Goal: Information Seeking & Learning: Learn about a topic

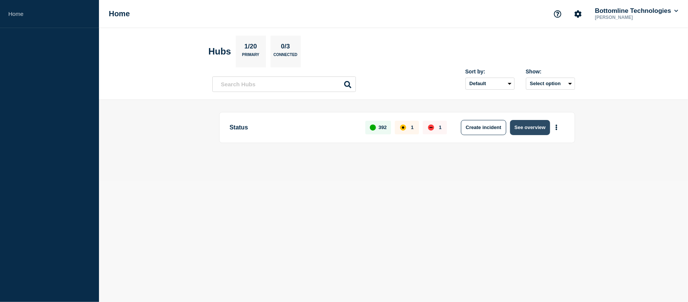
click at [539, 129] on button "See overview" at bounding box center [530, 127] width 40 height 15
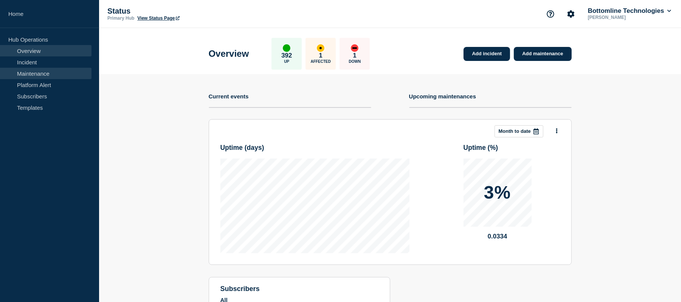
click at [51, 71] on link "Maintenance" at bounding box center [45, 73] width 91 height 11
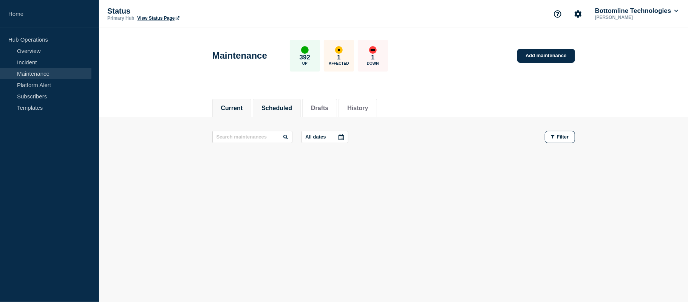
click at [289, 100] on li "Scheduled" at bounding box center [277, 108] width 48 height 19
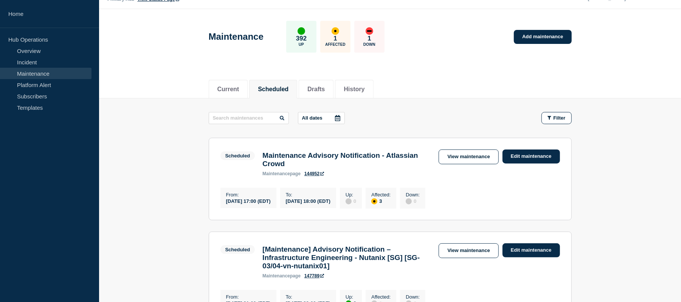
scroll to position [26, 0]
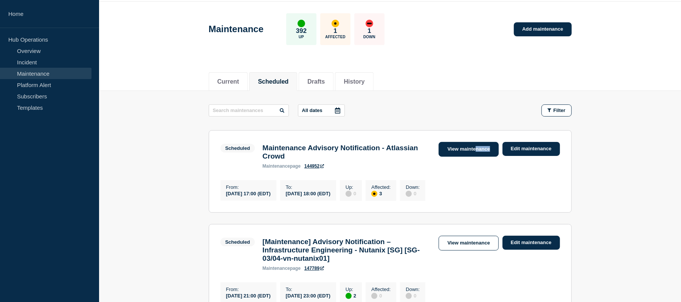
drag, startPoint x: 493, startPoint y: 156, endPoint x: 475, endPoint y: 152, distance: 18.4
click at [475, 152] on div "Scheduled Maintenance Advisory Notification - Atlassian Crowd maintenance page …" at bounding box center [389, 155] width 339 height 27
click at [475, 152] on link "View maintenance" at bounding box center [468, 149] width 60 height 15
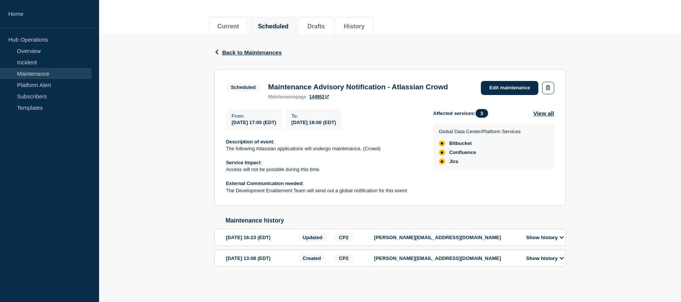
scroll to position [97, 0]
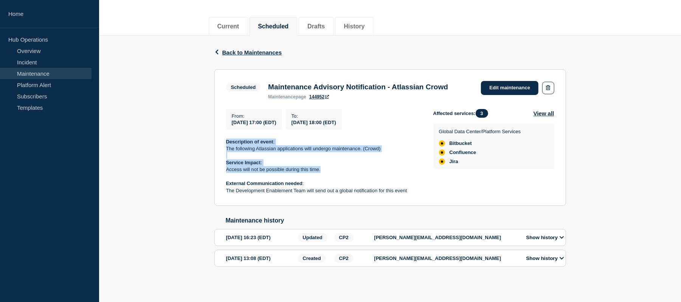
drag, startPoint x: 336, startPoint y: 168, endPoint x: 222, endPoint y: 141, distance: 117.6
click at [222, 141] on section "Scheduled Maintenance Advisory Notification - Atlassian Crowd maintenance page …" at bounding box center [390, 137] width 352 height 137
copy div "Description of event : The following Atlassian applications will undergo mainte…"
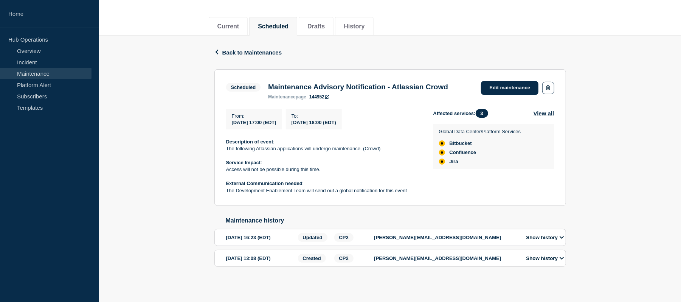
click at [366, 83] on h3 "Maintenance Advisory Notification - Atlassian Crowd" at bounding box center [358, 87] width 180 height 8
copy h3 "Maintenance Advisory Notification - Atlassian Crowd"
click at [226, 145] on p "The following Atlassian applications will undergo maintenance. (Crowd)" at bounding box center [323, 148] width 195 height 7
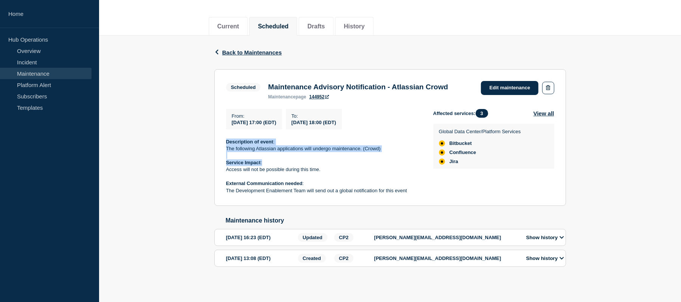
drag, startPoint x: 333, startPoint y: 161, endPoint x: 225, endPoint y: 138, distance: 110.2
click at [225, 138] on section "Scheduled Maintenance Advisory Notification - Atlassian Crowd maintenance page …" at bounding box center [390, 137] width 352 height 137
drag, startPoint x: 225, startPoint y: 138, endPoint x: 322, endPoint y: 167, distance: 101.4
click at [322, 167] on section "Scheduled Maintenance Advisory Notification - Atlassian Crowd maintenance page …" at bounding box center [390, 137] width 352 height 137
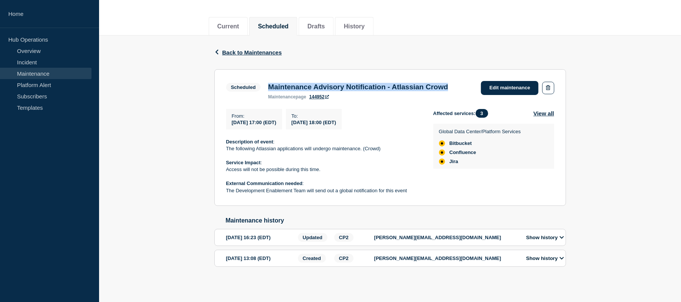
drag, startPoint x: 306, startPoint y: 85, endPoint x: 269, endPoint y: 71, distance: 39.2
click at [269, 83] on h3 "Maintenance Advisory Notification - Atlassian Crowd" at bounding box center [358, 87] width 180 height 8
copy h3 "Maintenance Advisory Notification - Atlassian Crowd"
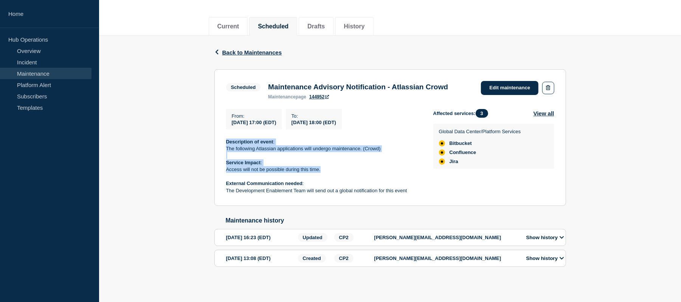
drag, startPoint x: 330, startPoint y: 167, endPoint x: 226, endPoint y: 138, distance: 108.2
click at [226, 138] on div "Description of event : The following Atlassian applications will undergo mainte…" at bounding box center [323, 166] width 195 height 56
drag, startPoint x: 232, startPoint y: 110, endPoint x: 323, endPoint y: 168, distance: 107.6
click at [323, 168] on div "From : 2025-10-03 17:00 (EDT) To : 2025-10-03 18:00 (EDT) Description of event …" at bounding box center [329, 151] width 207 height 85
copy div "From : 2025-10-03 17:00 (EDT) To : 2025-10-03 18:00 (EDT) Description of event …"
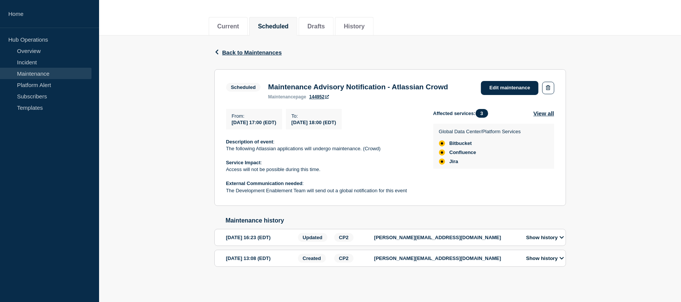
click at [319, 183] on p "External Communication needed :" at bounding box center [323, 183] width 195 height 7
drag, startPoint x: 327, startPoint y: 164, endPoint x: 225, endPoint y: 167, distance: 102.1
click at [225, 167] on section "Scheduled Maintenance Advisory Notification - Atlassian Crowd maintenance page …" at bounding box center [390, 137] width 352 height 137
copy p "Access will not be possible during this time."
click at [498, 129] on p "Global Data Center/Platform Services" at bounding box center [480, 132] width 82 height 6
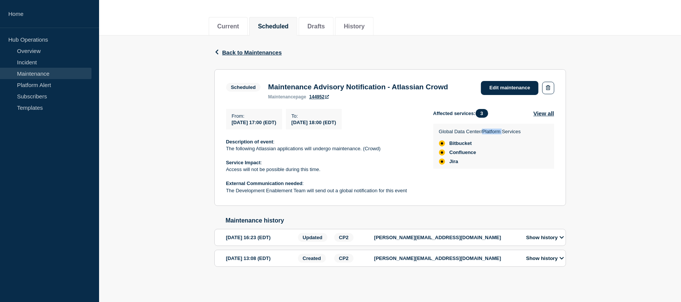
click at [498, 129] on p "Global Data Center/Platform Services" at bounding box center [480, 132] width 82 height 6
copy div "Global Data Center/Platform Services"
click at [548, 236] on button "Show history" at bounding box center [545, 237] width 42 height 6
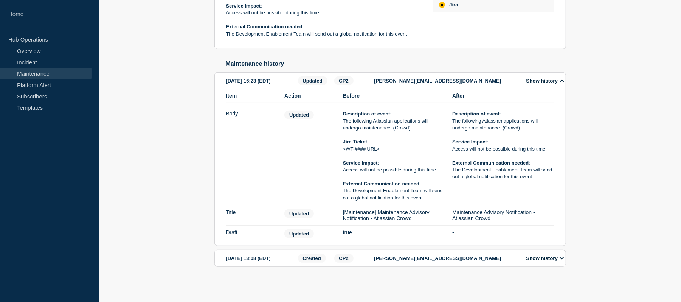
scroll to position [253, 0]
click at [551, 259] on button "Show history" at bounding box center [545, 258] width 42 height 6
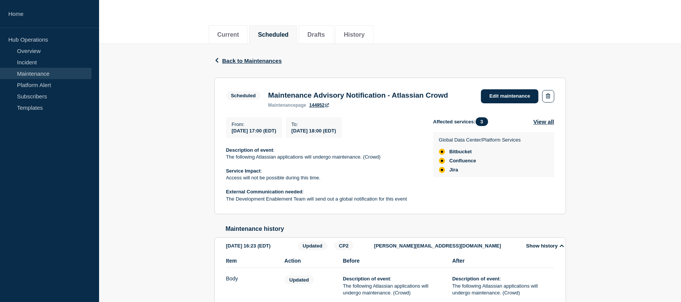
scroll to position [77, 0]
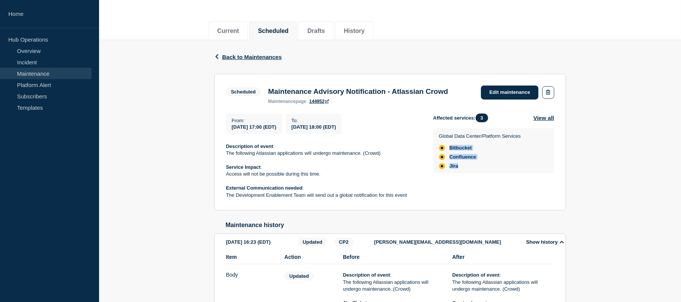
drag, startPoint x: 463, startPoint y: 181, endPoint x: 448, endPoint y: 159, distance: 26.8
click at [448, 159] on ul "Bitbucket Confluence Jira" at bounding box center [480, 157] width 82 height 24
copy ul "Bitbucket Confluence Jira"
drag, startPoint x: 323, startPoint y: 188, endPoint x: 221, endPoint y: 189, distance: 102.1
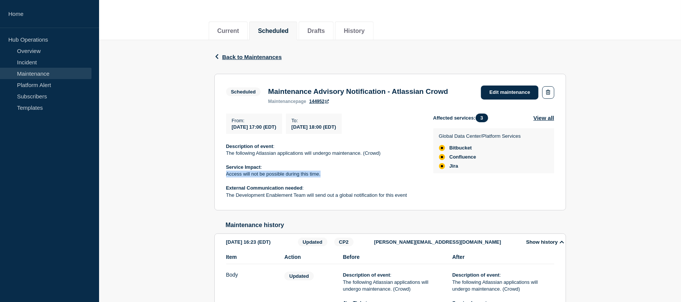
click at [221, 189] on section "Scheduled Maintenance Advisory Notification - Atlassian Crowd maintenance page …" at bounding box center [390, 142] width 352 height 137
copy p "Access will not be possible during this time."
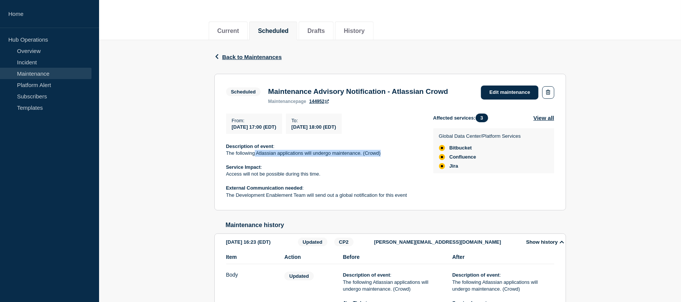
drag, startPoint x: 387, startPoint y: 163, endPoint x: 256, endPoint y: 163, distance: 131.9
click at [256, 156] on p "The following Atlassian applications will undergo maintenance. (Crowd)" at bounding box center [323, 153] width 195 height 7
click at [295, 156] on p "The following Atlassian applications will undergo maintenance. (Crowd)" at bounding box center [323, 153] width 195 height 7
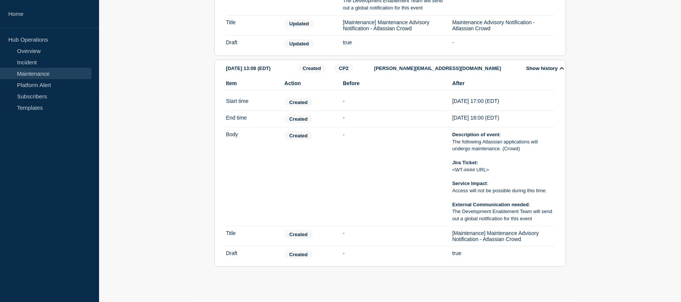
scroll to position [442, 0]
